Goal: Find specific page/section: Find specific page/section

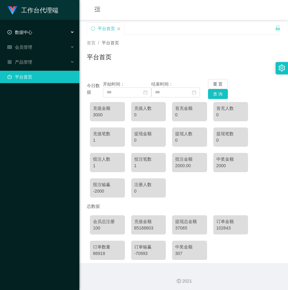
click at [41, 31] on div "数据中心" at bounding box center [39, 32] width 79 height 12
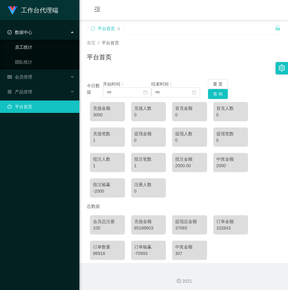
click at [40, 44] on link "员工统计" at bounding box center [44, 47] width 59 height 12
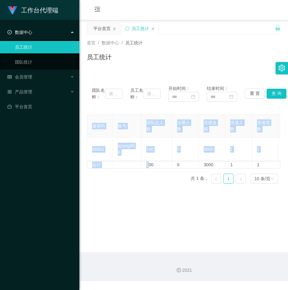
drag, startPoint x: 148, startPoint y: 166, endPoint x: 196, endPoint y: 162, distance: 48.5
click at [196, 162] on div "邀请码 账号 团队总人数 注册人数 充值金额 充值人数 充值笔数 首充/二充/三充(金额) 首充/二充/三充(人数) 提现金额 提现人数 提现笔数 投注总额 …" at bounding box center [184, 141] width 194 height 55
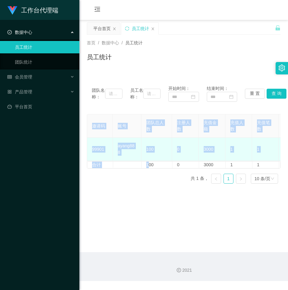
click at [215, 144] on td "3000" at bounding box center [212, 149] width 27 height 23
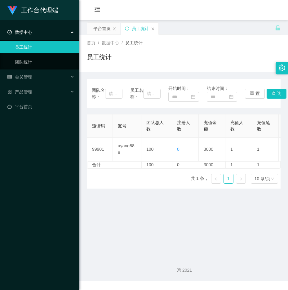
click at [201, 246] on main "关闭左侧 关闭右侧 关闭其它 刷新页面 平台首页 员工统计 首页 / 数据中心 / 员工统计 / 员工统计 团队名称： 员工名称： 开始时间： 结束时间： 重…" at bounding box center [183, 136] width 208 height 232
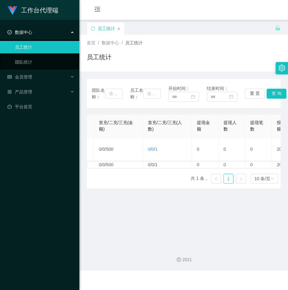
scroll to position [0, 286]
